Goal: Task Accomplishment & Management: Complete application form

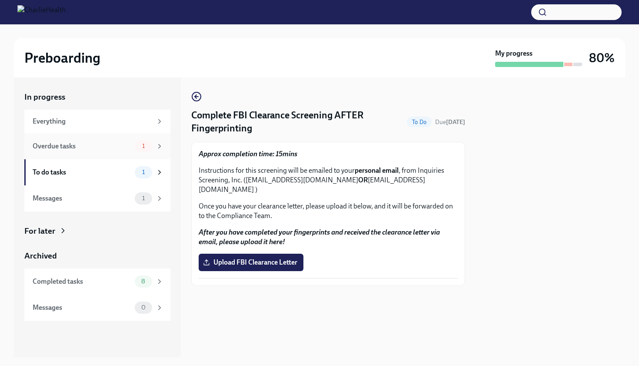
click at [151, 146] on div "1" at bounding box center [143, 146] width 17 height 12
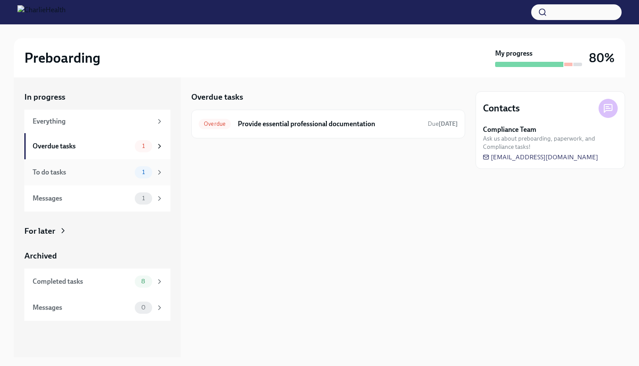
click at [158, 171] on icon at bounding box center [160, 172] width 8 height 8
click at [144, 148] on span "1" at bounding box center [143, 146] width 13 height 7
click at [252, 132] on div "Overdue Provide essential professional documentation Due [DATE]" at bounding box center [328, 124] width 274 height 29
click at [282, 122] on h6 "Provide essential professional documentation" at bounding box center [329, 124] width 183 height 10
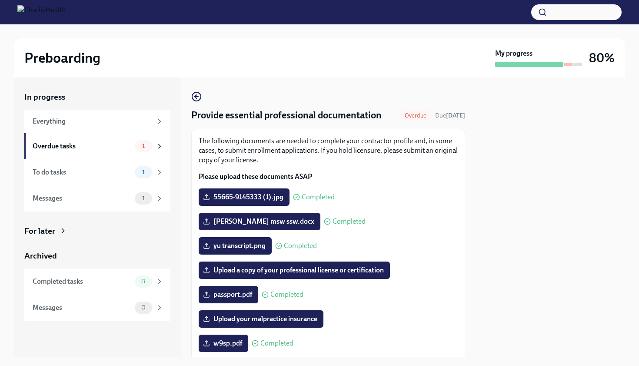
click at [435, 229] on div "[PERSON_NAME] msw ssw.docx Completed" at bounding box center [328, 221] width 259 height 17
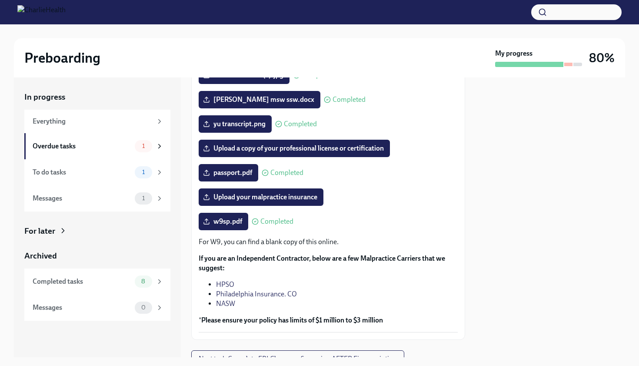
scroll to position [139, 0]
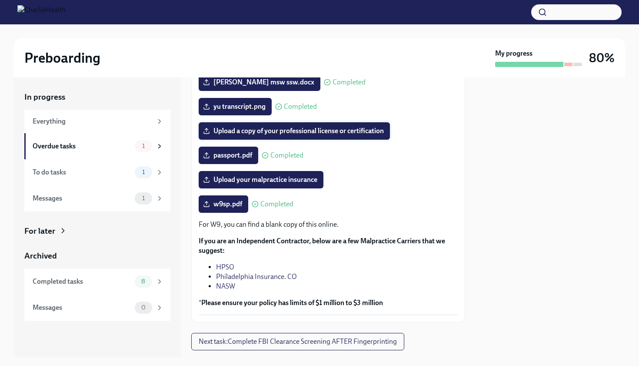
click at [364, 123] on label "Upload a copy of your professional license or certification" at bounding box center [294, 130] width 191 height 17
click at [0, 0] on input "Upload a copy of your professional license or certification" at bounding box center [0, 0] width 0 height 0
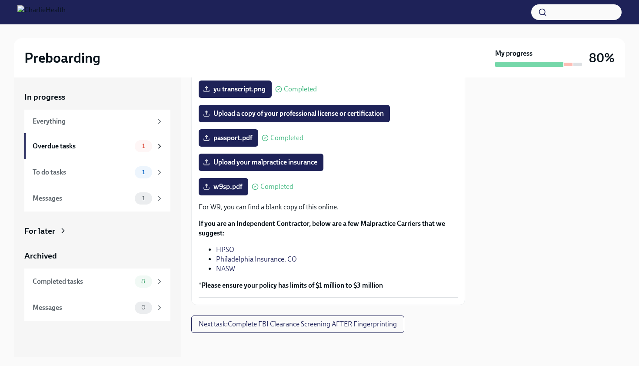
scroll to position [160, 0]
